Goal: Task Accomplishment & Management: Use online tool/utility

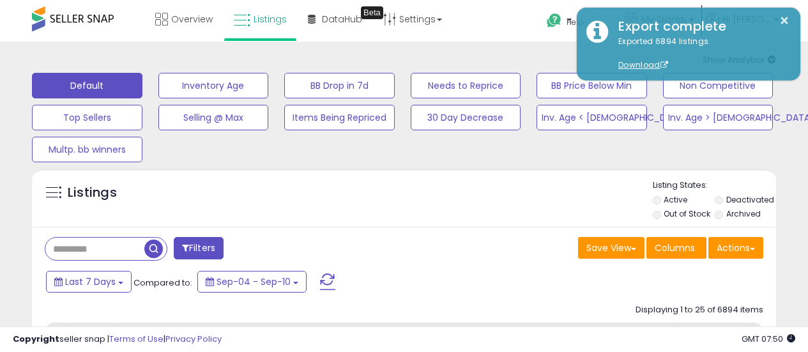
click at [749, 237] on button "Actions" at bounding box center [735, 248] width 55 height 22
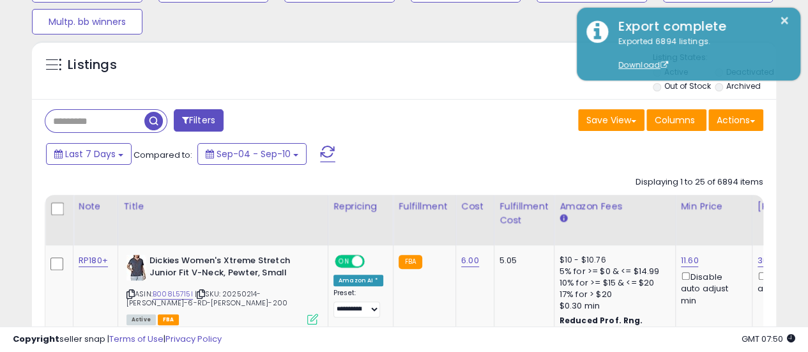
scroll to position [128, 0]
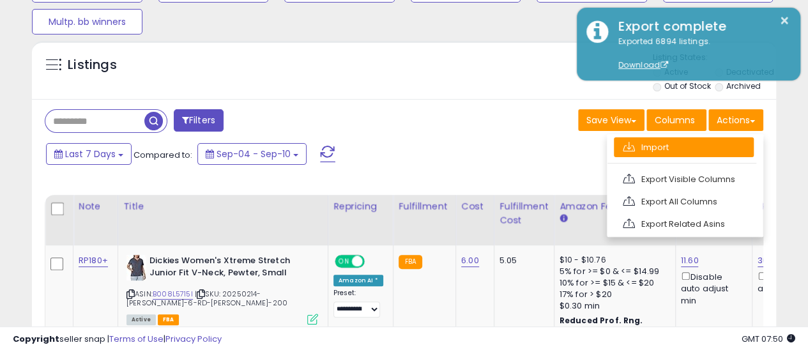
click at [687, 142] on link "Import" at bounding box center [683, 147] width 140 height 20
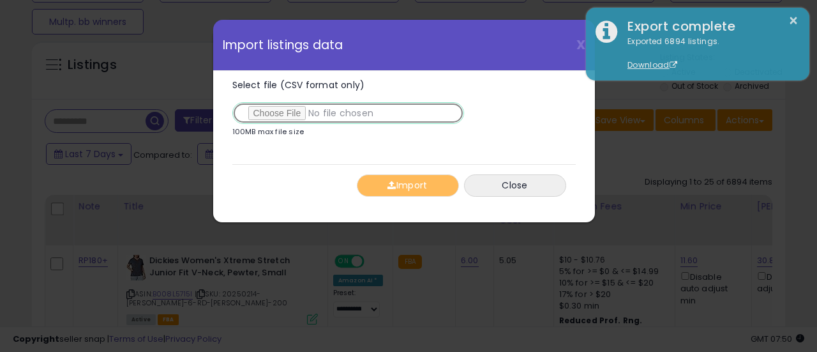
click at [290, 109] on input "Select file (CSV format only)" at bounding box center [348, 113] width 232 height 22
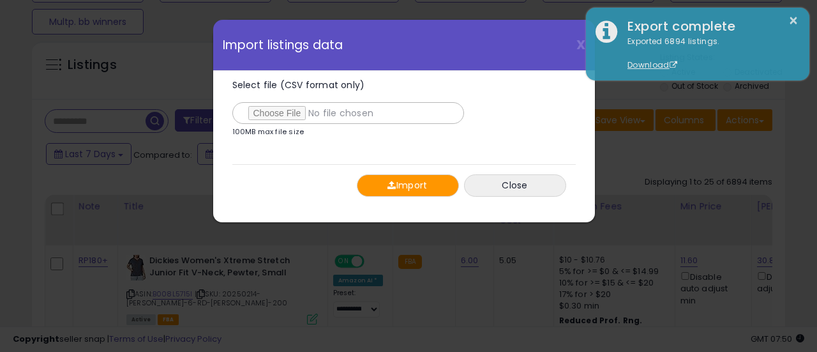
click at [395, 186] on button "Import" at bounding box center [408, 185] width 102 height 22
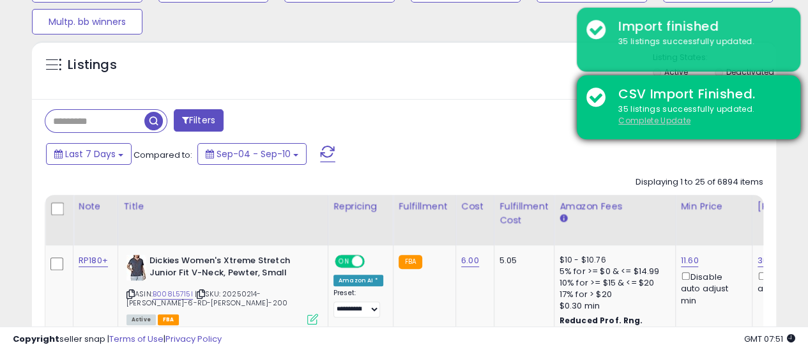
click at [650, 117] on u "Complete Update" at bounding box center [654, 120] width 72 height 11
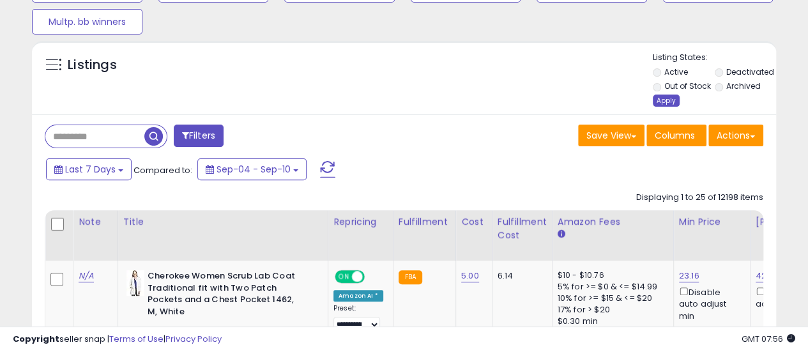
click at [665, 99] on div "Apply" at bounding box center [665, 100] width 27 height 12
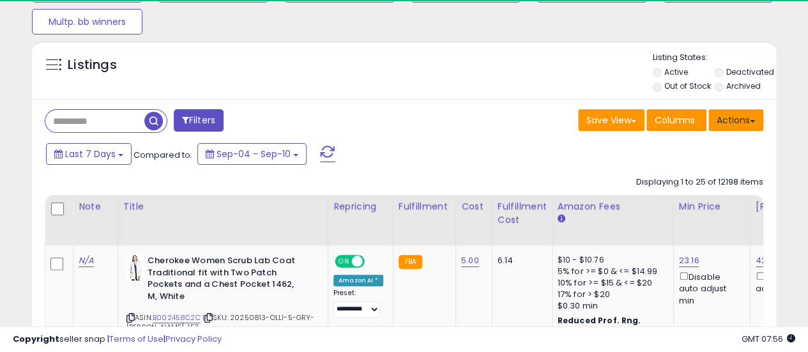
click at [752, 123] on button "Actions" at bounding box center [735, 120] width 55 height 22
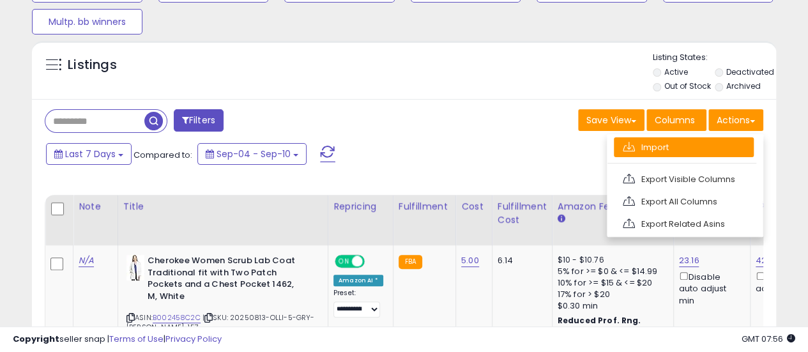
click at [721, 153] on link "Import" at bounding box center [683, 147] width 140 height 20
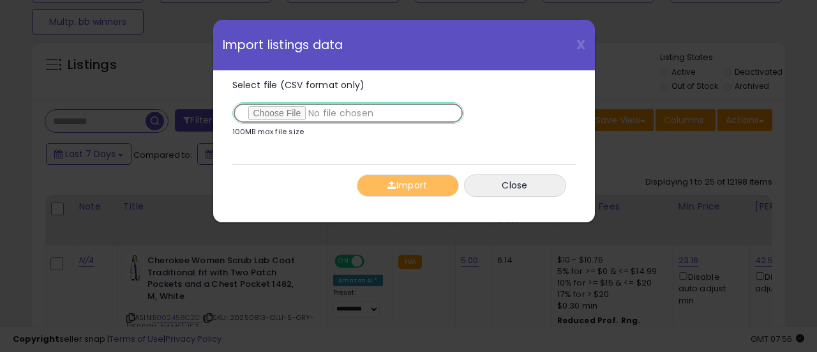
click at [278, 108] on input "Select file (CSV format only)" at bounding box center [348, 113] width 232 height 22
type input "**********"
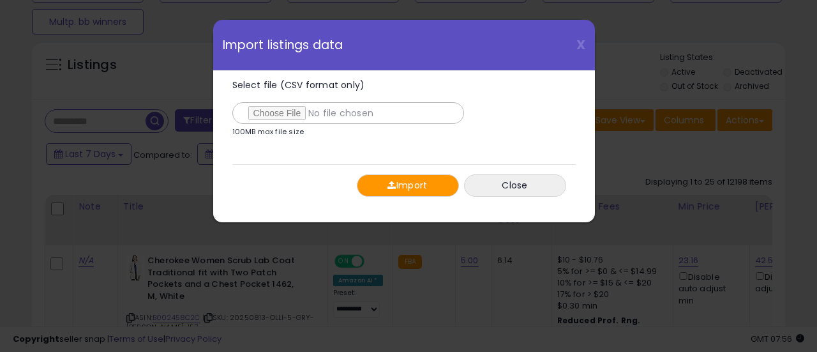
click at [397, 195] on button "Import" at bounding box center [408, 185] width 102 height 22
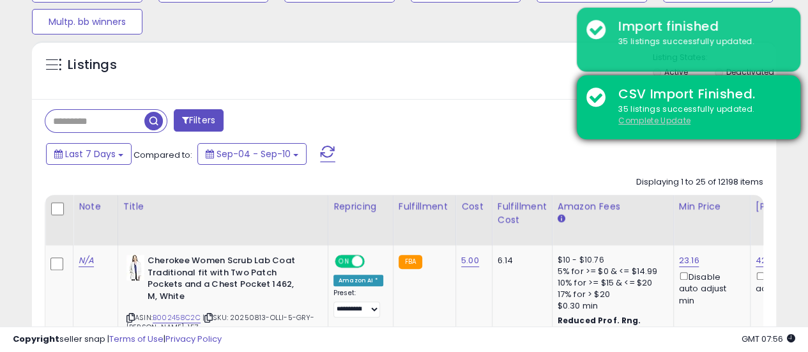
click at [650, 116] on u "Complete Update" at bounding box center [654, 120] width 72 height 11
